Goal: Obtain resource: Obtain resource

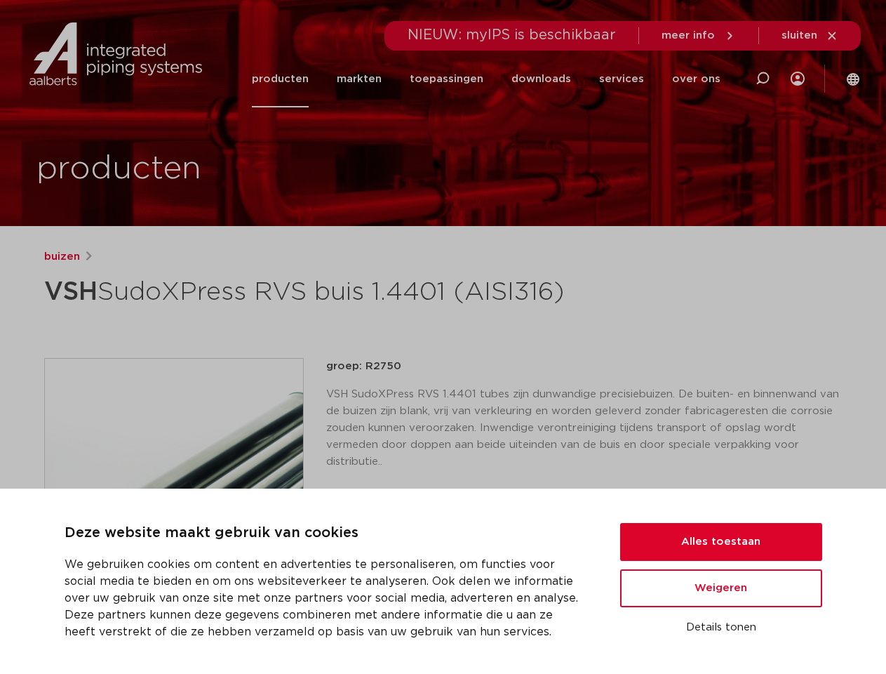
click at [443, 313] on h1 "VSH SudoXPress RVS buis 1.4401 (AISI316)" at bounding box center [307, 292] width 527 height 42
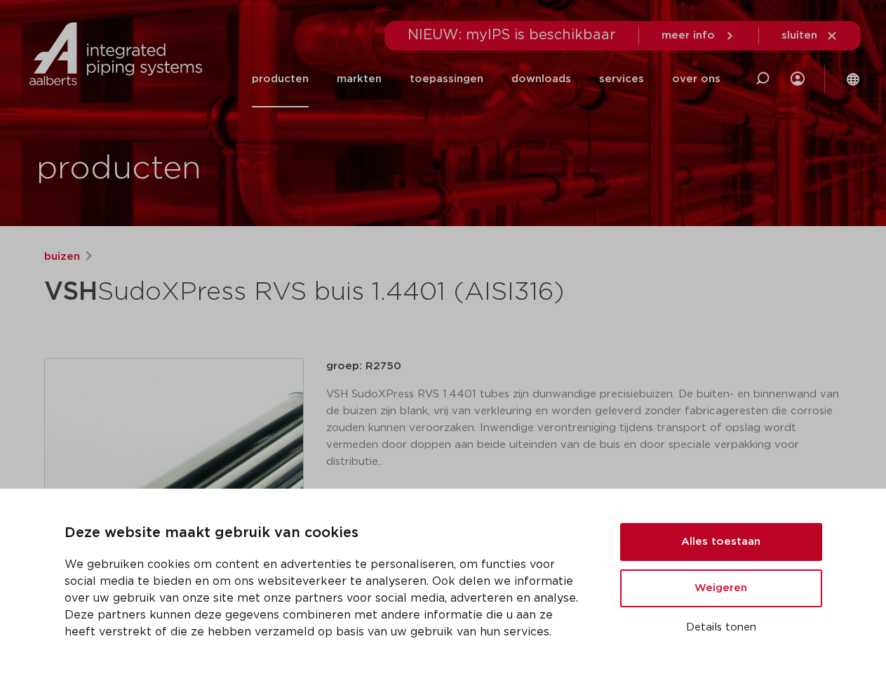
click at [722, 542] on button "Alles toestaan" at bounding box center [721, 542] width 202 height 38
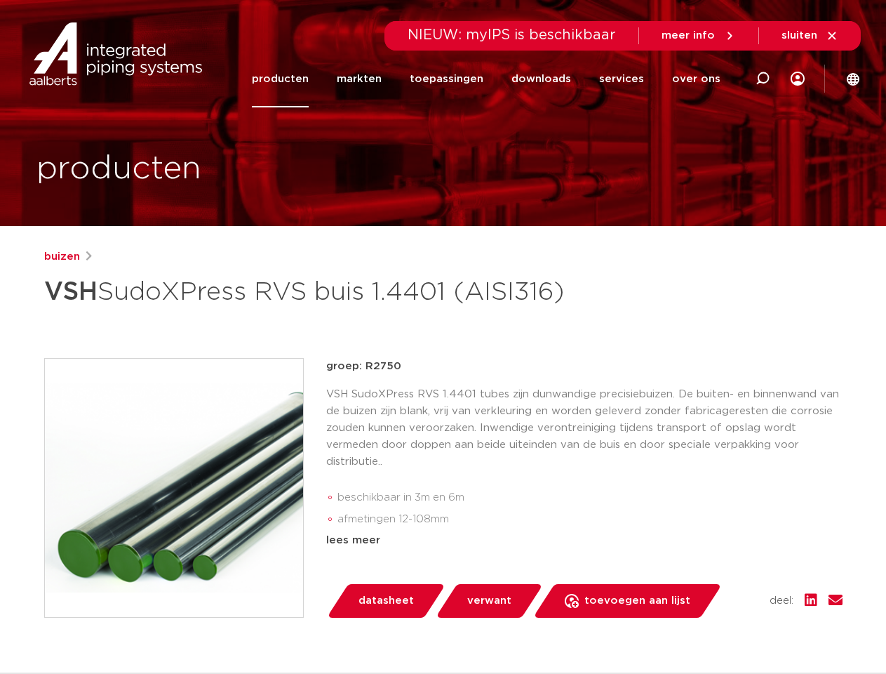
click at [722, 588] on div "groep: R2750 VSH SudoXPress RVS 1.4401 tubes zijn dunwandige precisiebuizen. De…" at bounding box center [584, 488] width 517 height 260
click at [722, 618] on div "datasheet verwant toevoegen aan lijst opslaan in my IPS verwijder uit lijst" at bounding box center [590, 601] width 505 height 34
click at [493, 79] on li "toepassingen" at bounding box center [447, 79] width 102 height 57
click at [763, 79] on icon at bounding box center [763, 78] width 17 height 17
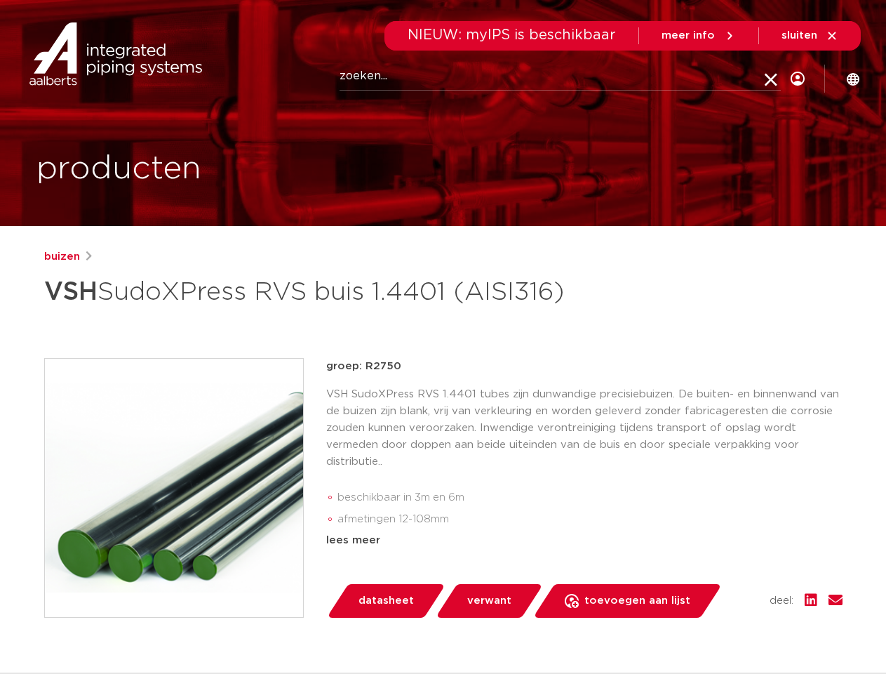
click at [811, 36] on span "sluiten" at bounding box center [800, 35] width 36 height 11
